Goal: Task Accomplishment & Management: Manage account settings

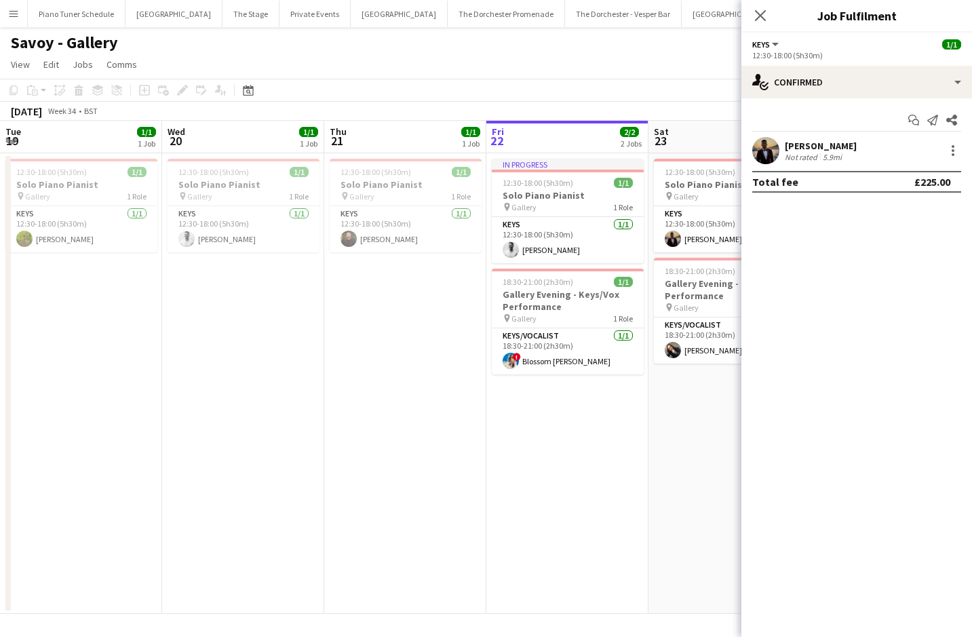
scroll to position [0, 386]
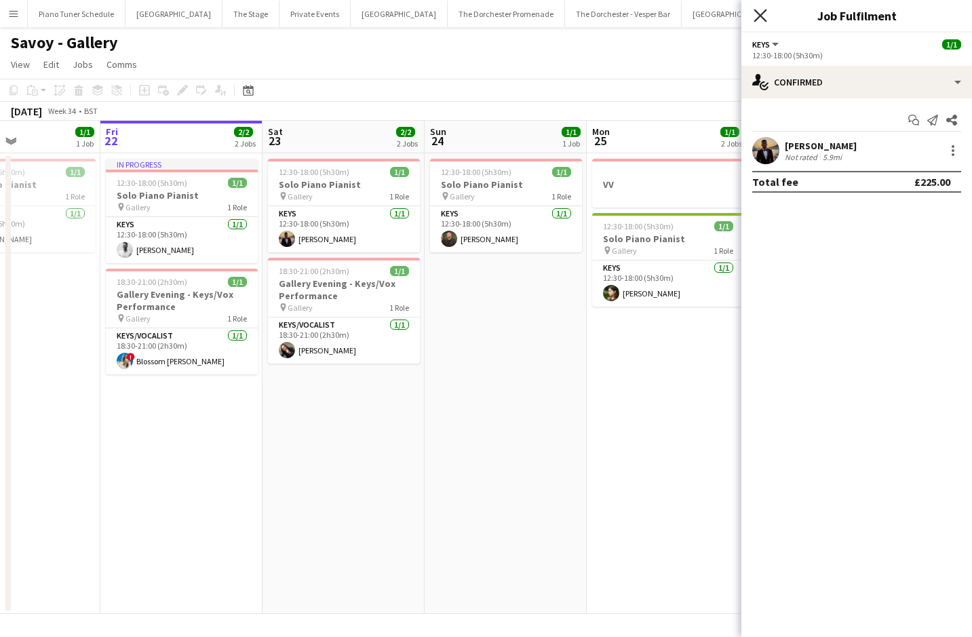
click at [761, 15] on icon at bounding box center [760, 15] width 13 height 13
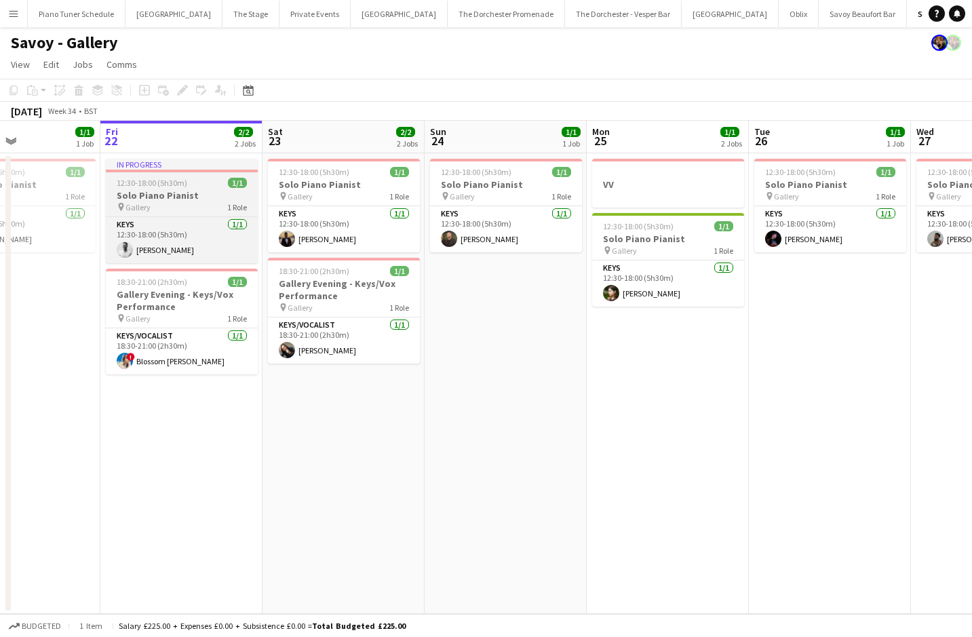
click at [210, 189] on h3 "Solo Piano Pianist" at bounding box center [182, 195] width 152 height 12
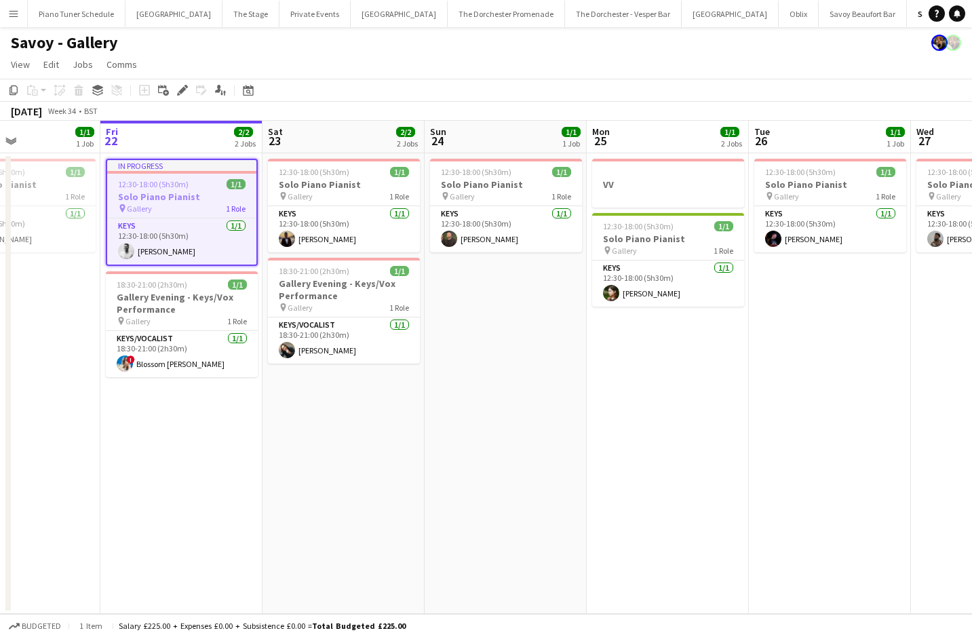
click at [184, 99] on app-toolbar "Copy Paste Paste Command V Paste with crew Command Shift V Paste linked Job [GE…" at bounding box center [486, 90] width 972 height 23
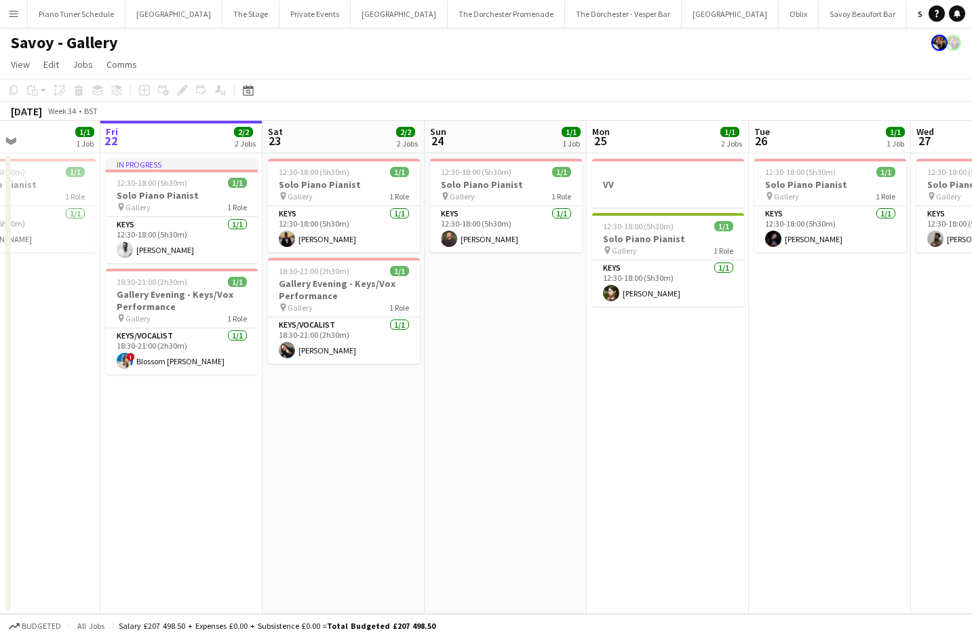
click at [163, 144] on app-board-header-date "Fri 22 2/2 2 Jobs" at bounding box center [181, 137] width 162 height 33
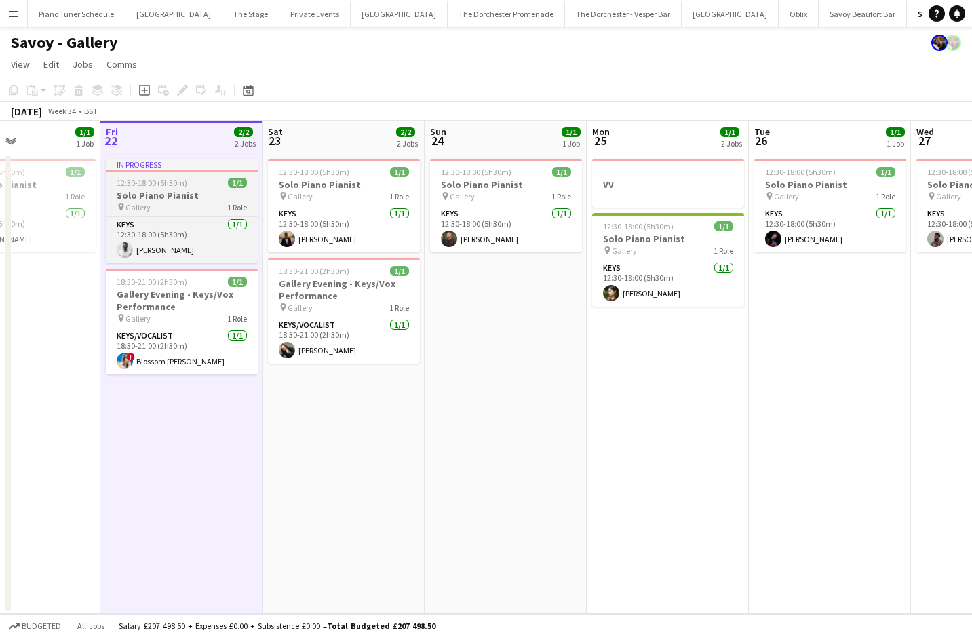
click at [163, 162] on div "In progress" at bounding box center [182, 164] width 152 height 11
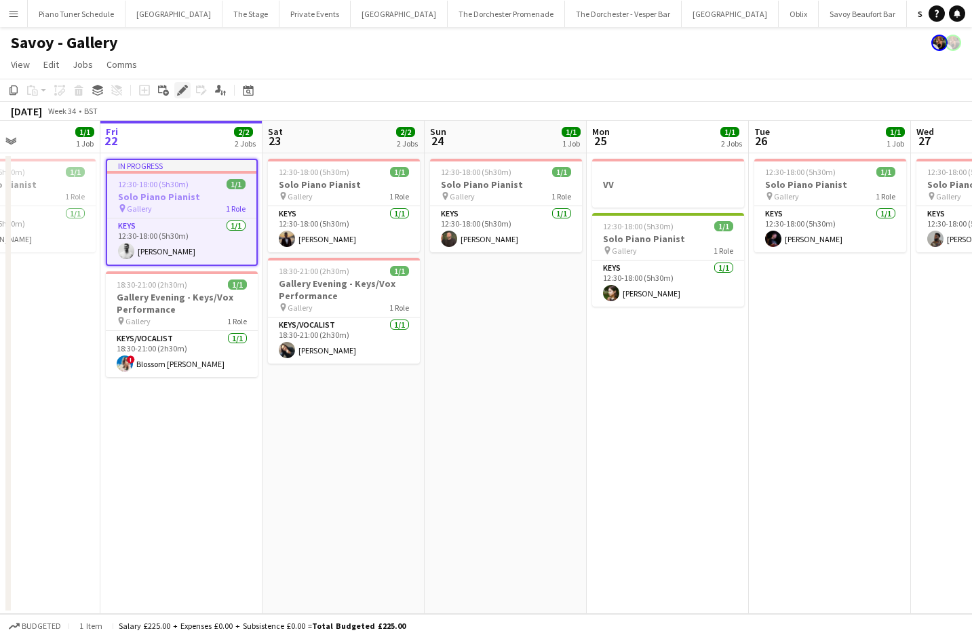
click at [182, 89] on icon at bounding box center [181, 90] width 7 height 7
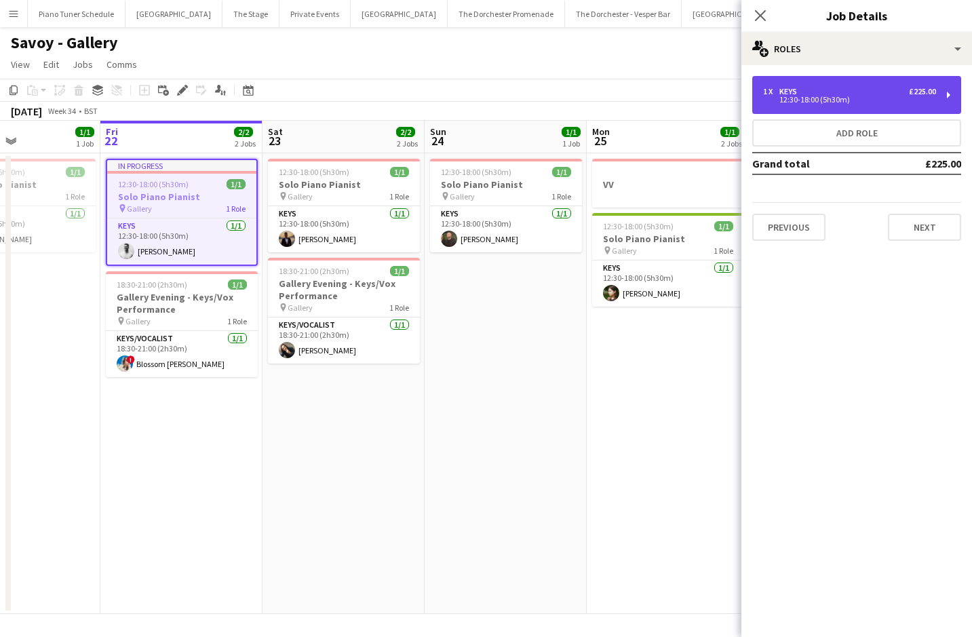
click at [802, 100] on div "12:30-18:00 (5h30m)" at bounding box center [849, 99] width 173 height 7
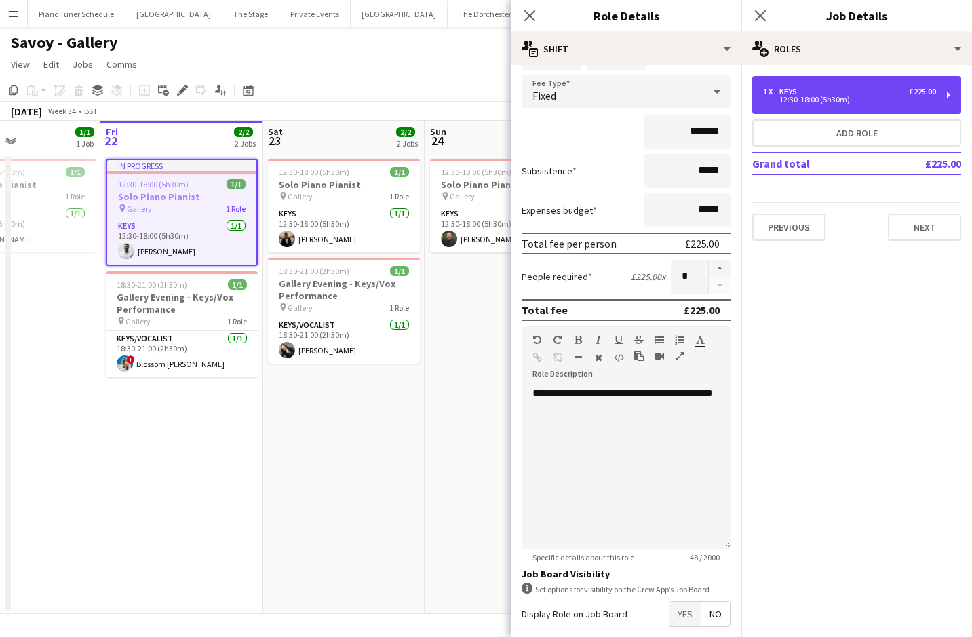
scroll to position [83, 0]
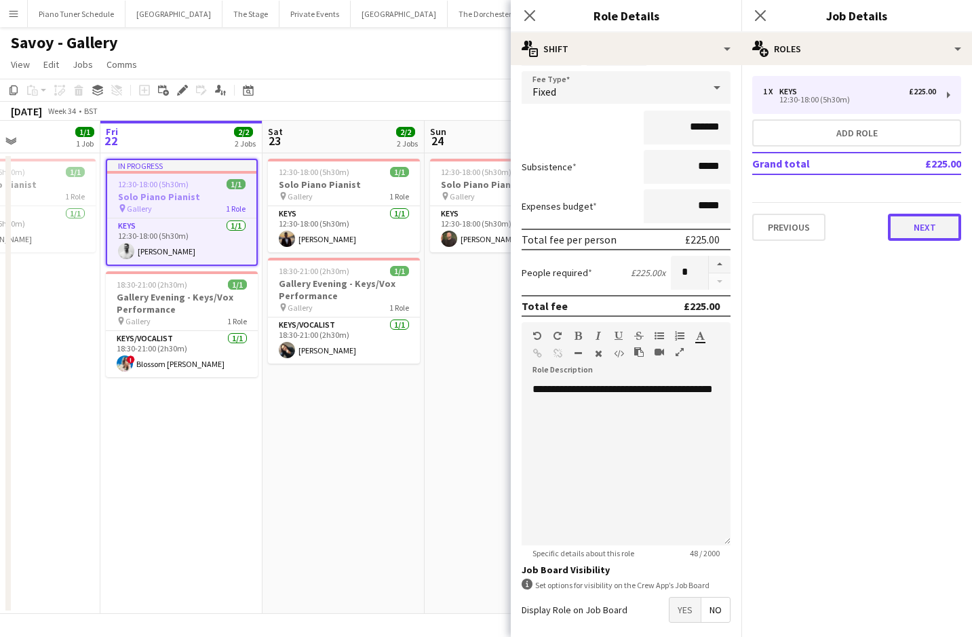
click at [915, 230] on button "Next" at bounding box center [924, 227] width 73 height 27
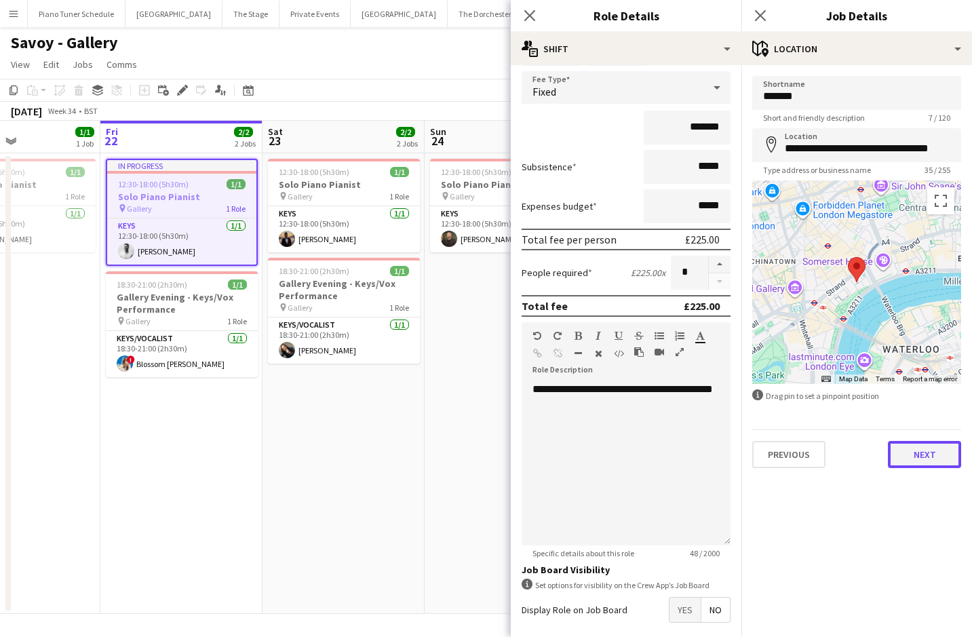
click at [916, 461] on button "Next" at bounding box center [924, 454] width 73 height 27
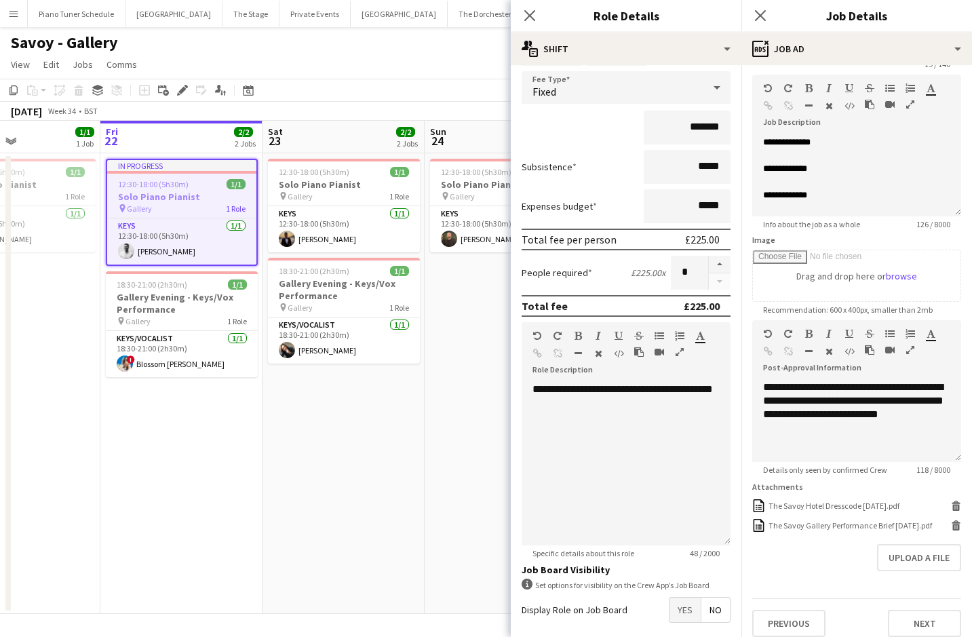
scroll to position [60, 0]
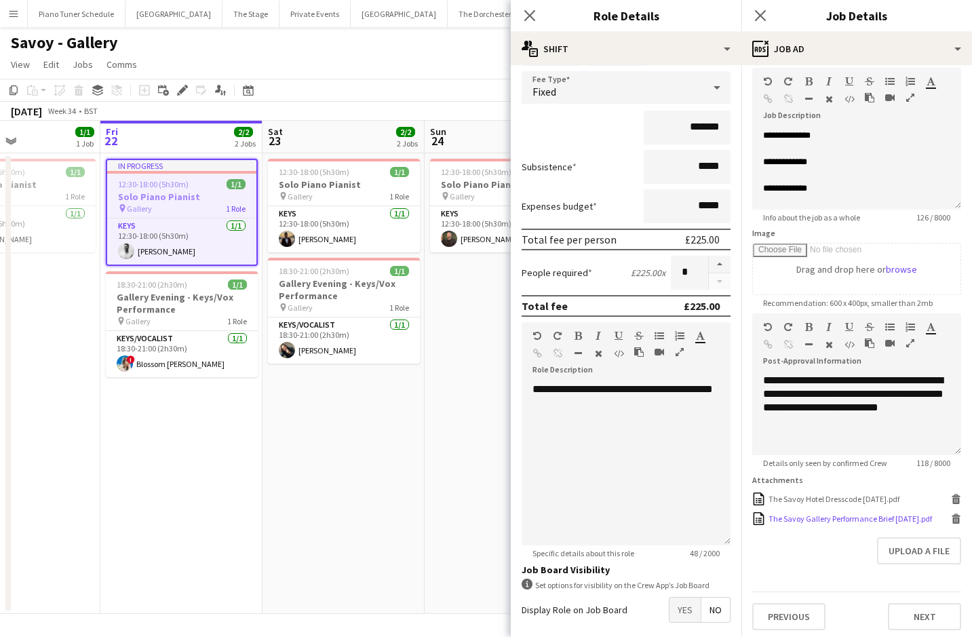
click at [837, 516] on div "The Savoy Gallery Performance Brief [DATE].pdf" at bounding box center [851, 519] width 164 height 10
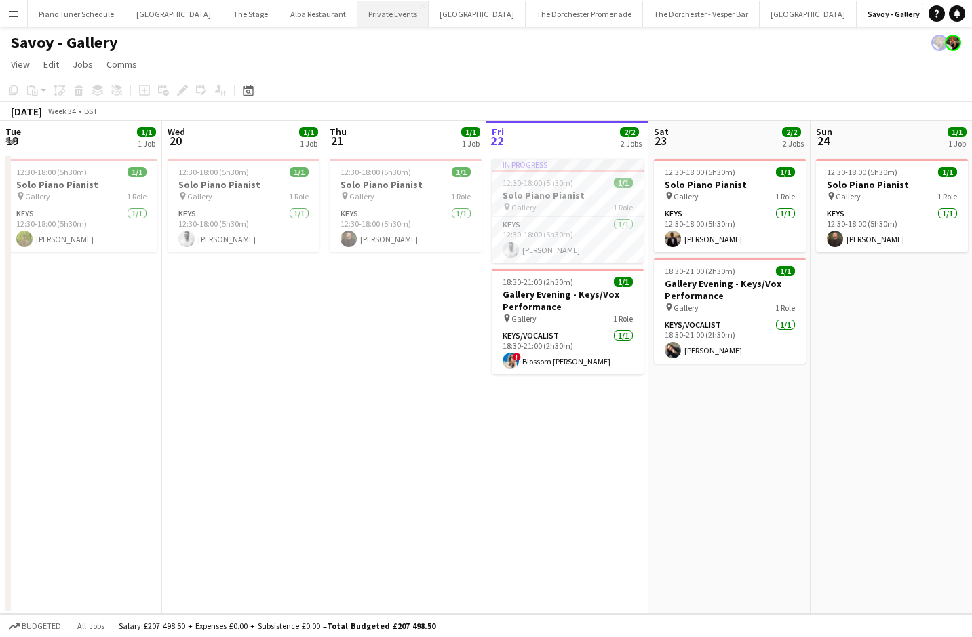
scroll to position [0, 324]
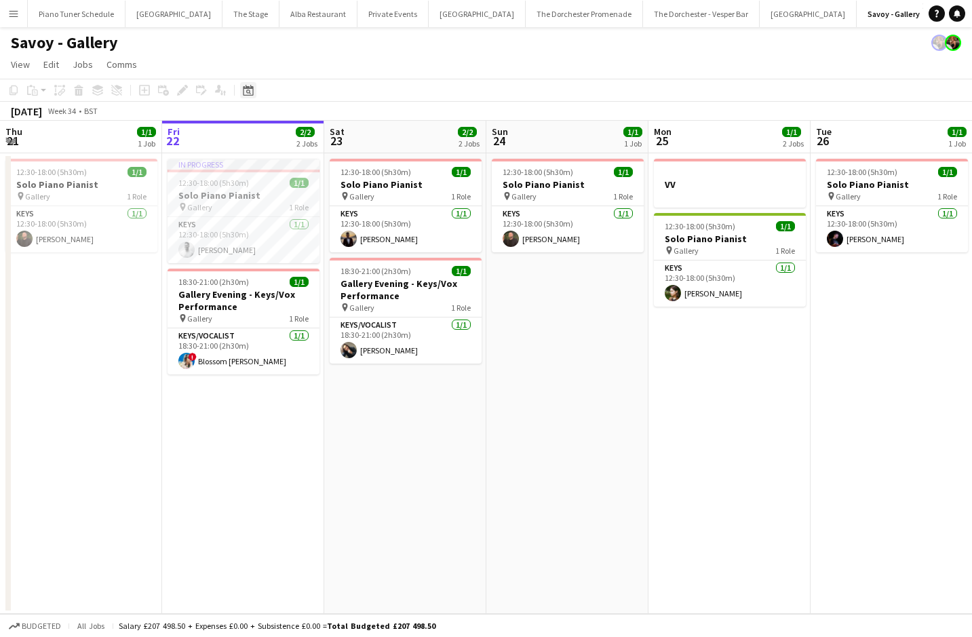
click at [247, 94] on icon "Date picker" at bounding box center [248, 90] width 11 height 11
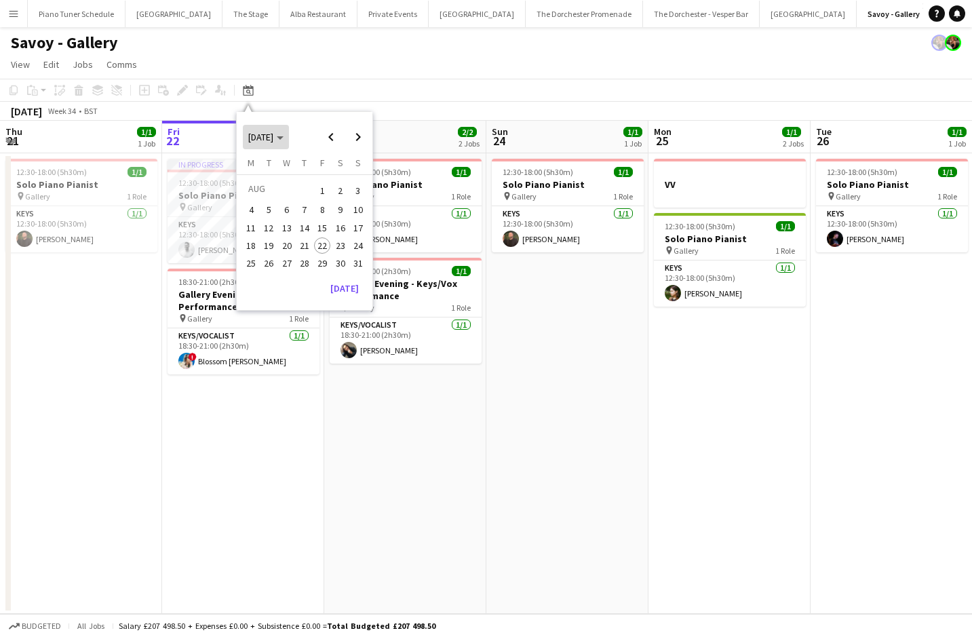
click at [273, 142] on span "[DATE]" at bounding box center [260, 137] width 25 height 12
click at [256, 209] on span "2024" at bounding box center [258, 207] width 28 height 16
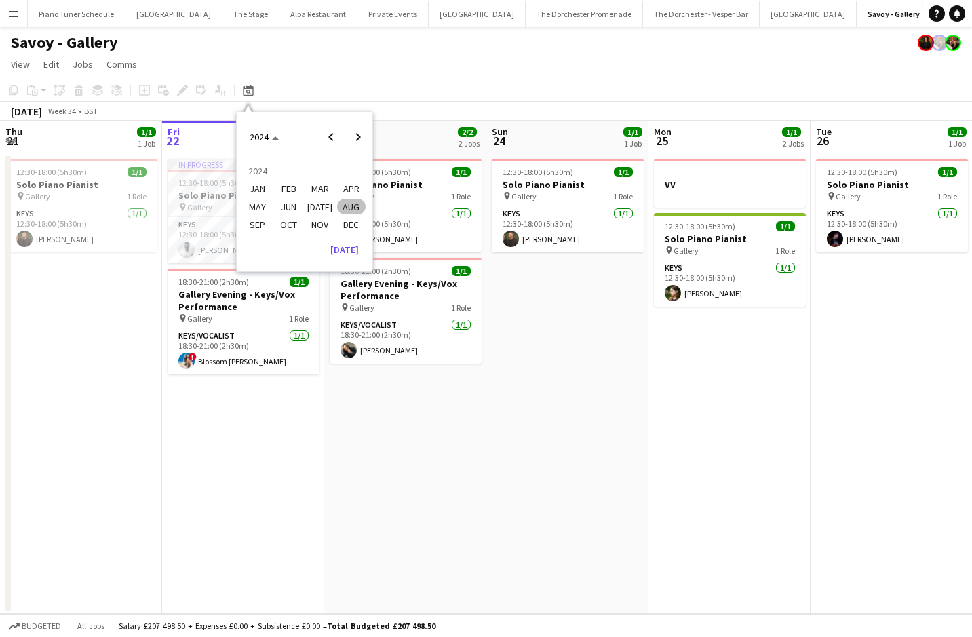
click at [355, 223] on span "DEC" at bounding box center [351, 224] width 28 height 16
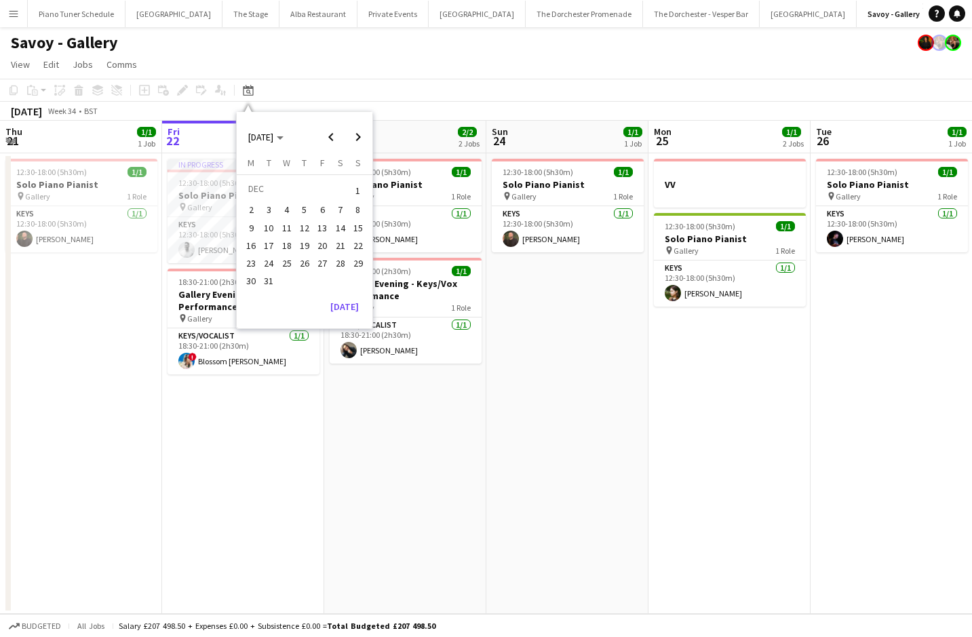
click at [269, 280] on span "31" at bounding box center [269, 281] width 16 height 16
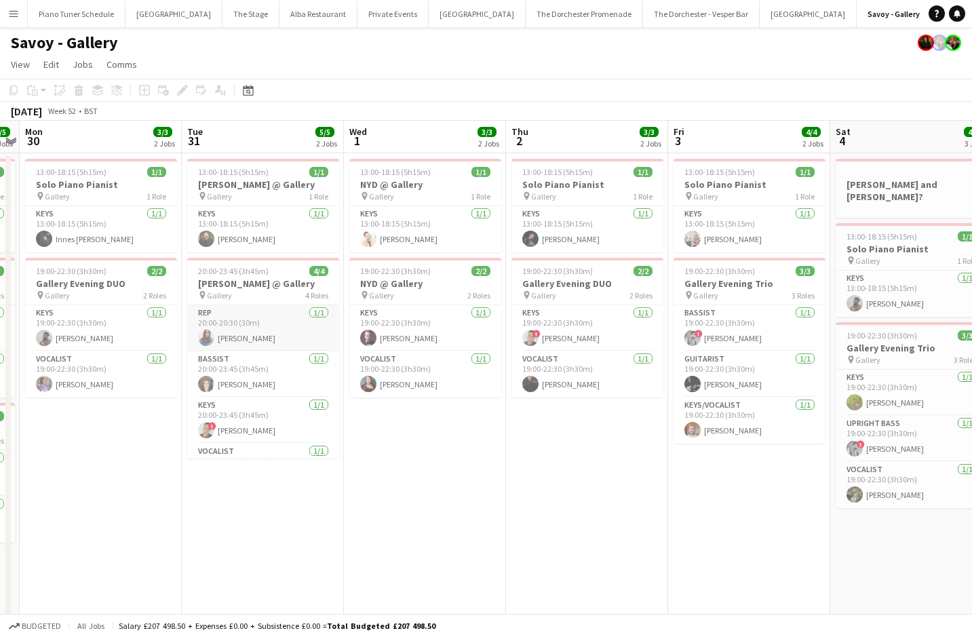
scroll to position [31, 0]
